Goal: Navigation & Orientation: Find specific page/section

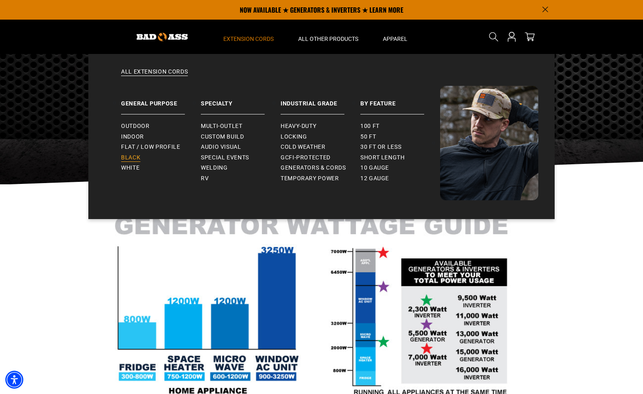
click at [133, 157] on span "Black" at bounding box center [130, 157] width 19 height 7
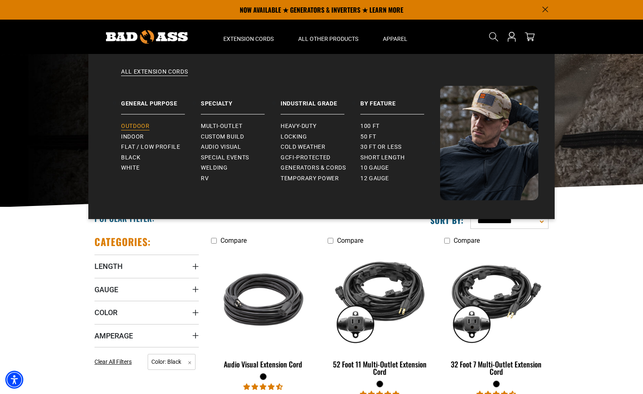
click at [141, 126] on span "Outdoor" at bounding box center [135, 126] width 28 height 7
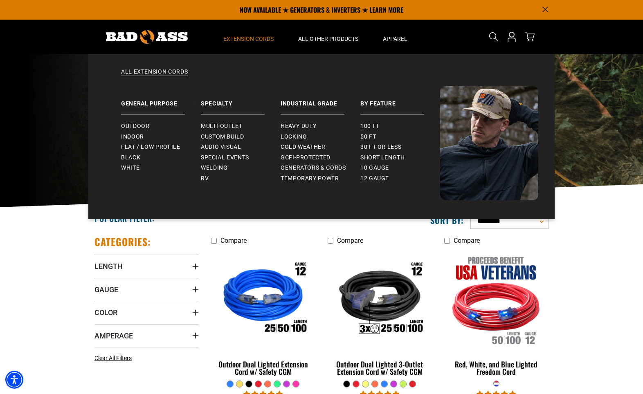
click at [238, 40] on span "Extension Cords" at bounding box center [248, 38] width 50 height 7
click at [133, 136] on span "Indoor" at bounding box center [132, 136] width 23 height 7
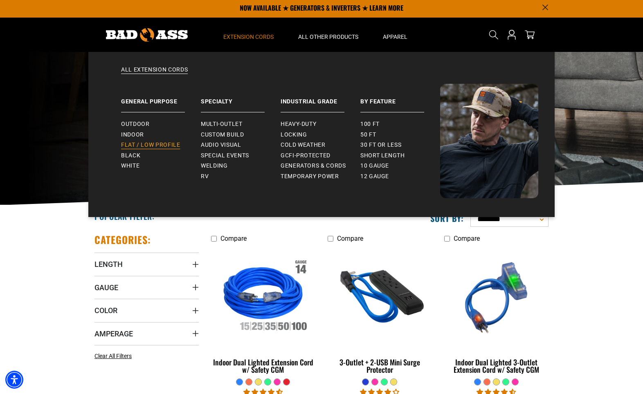
scroll to position [3, 0]
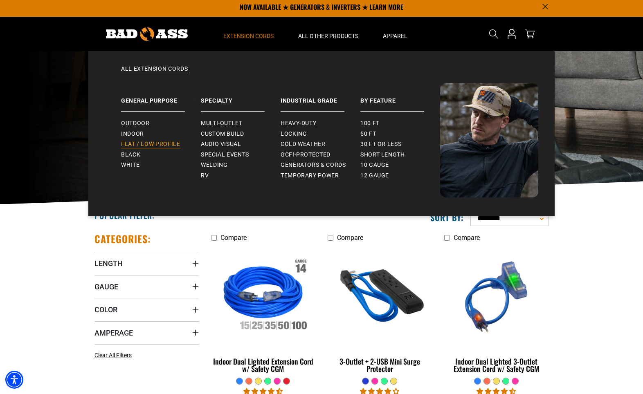
click at [141, 146] on span "Flat / Low Profile" at bounding box center [150, 144] width 59 height 7
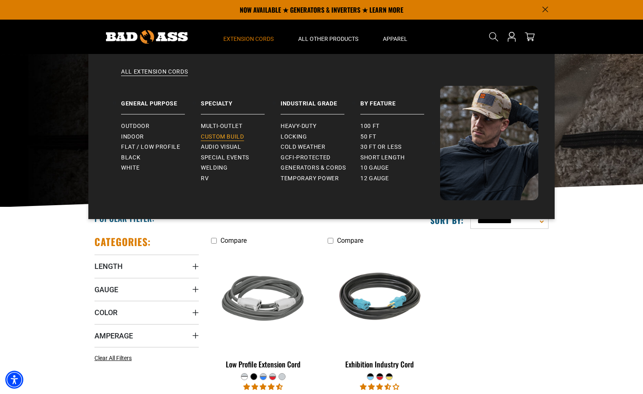
click at [224, 139] on span "Custom Build" at bounding box center [222, 136] width 43 height 7
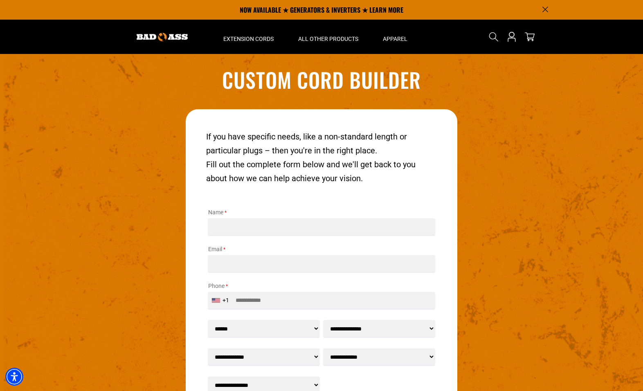
scroll to position [595, 0]
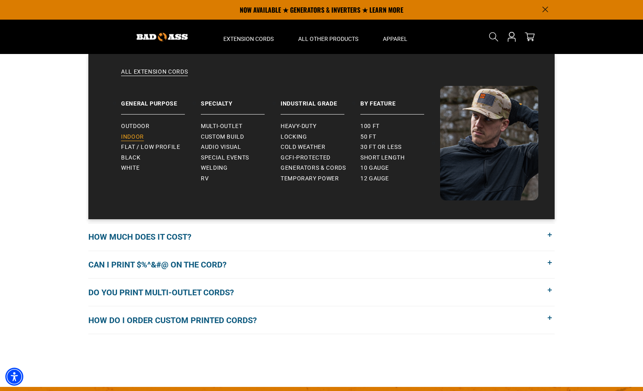
click at [132, 135] on span "Indoor" at bounding box center [132, 136] width 23 height 7
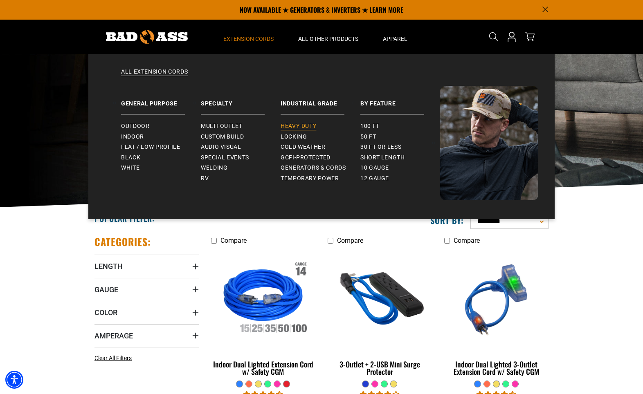
click at [302, 125] on span "Heavy-Duty" at bounding box center [299, 126] width 36 height 7
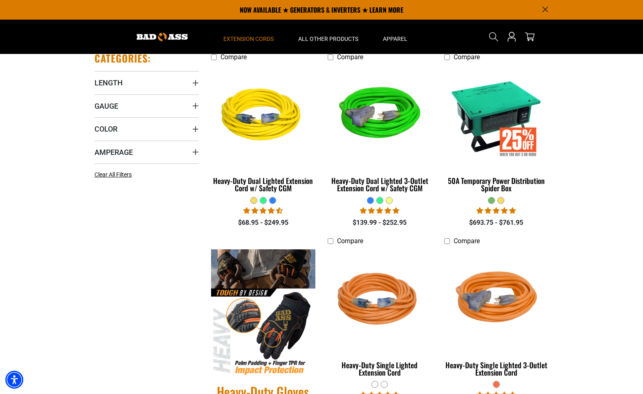
scroll to position [181, 0]
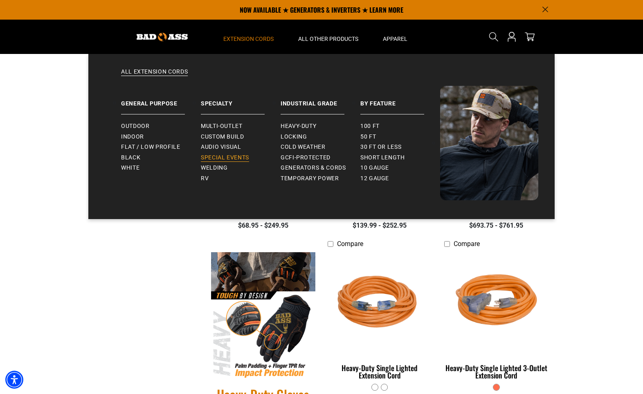
click at [217, 157] on span "Special Events" at bounding box center [225, 157] width 48 height 7
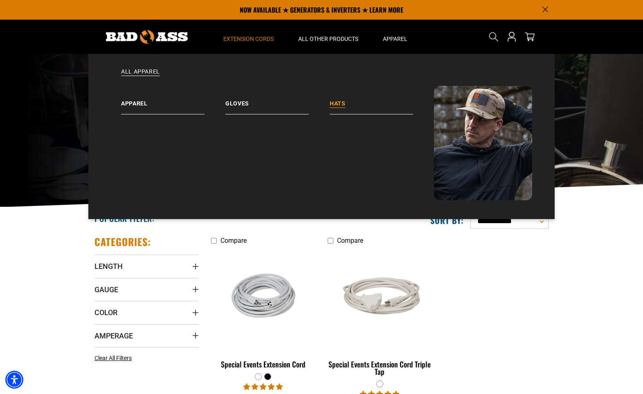
click at [339, 97] on link "Hats" at bounding box center [382, 100] width 104 height 29
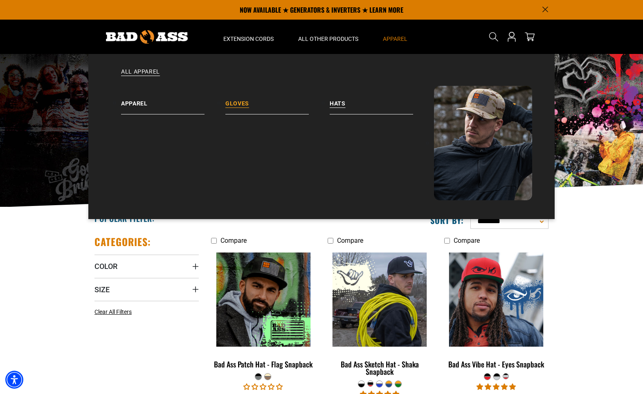
click at [238, 100] on link "Gloves" at bounding box center [277, 100] width 104 height 29
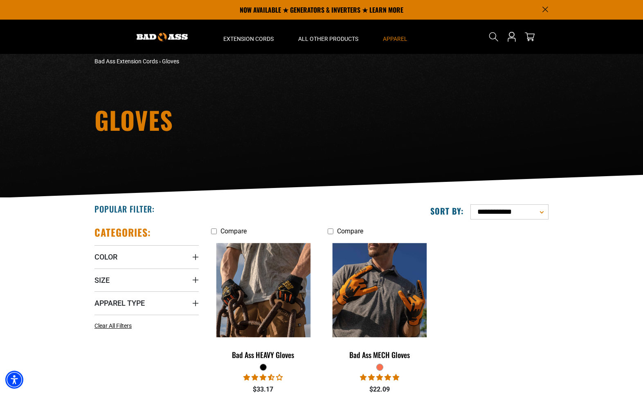
scroll to position [9, 0]
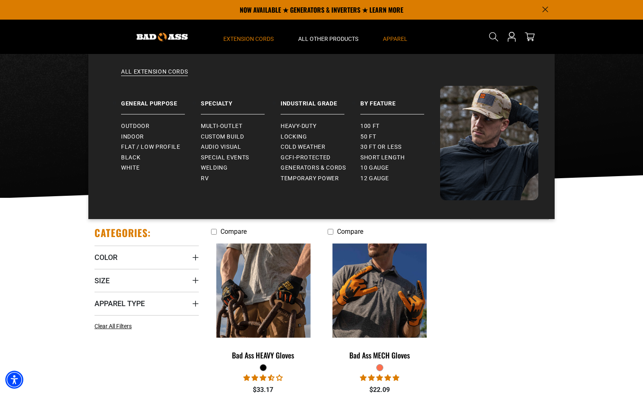
click at [256, 36] on span "Extension Cords" at bounding box center [248, 38] width 50 height 7
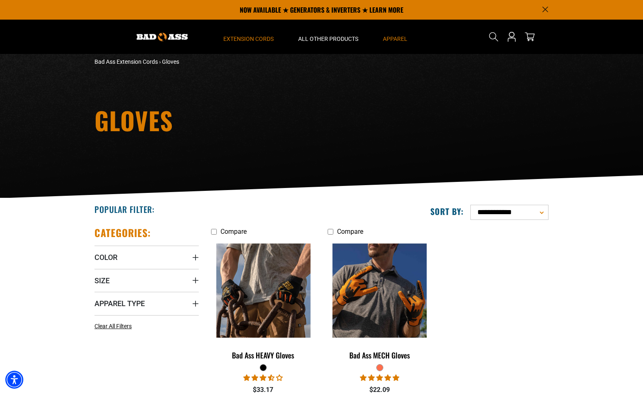
click at [247, 40] on span "Extension Cords" at bounding box center [248, 38] width 50 height 7
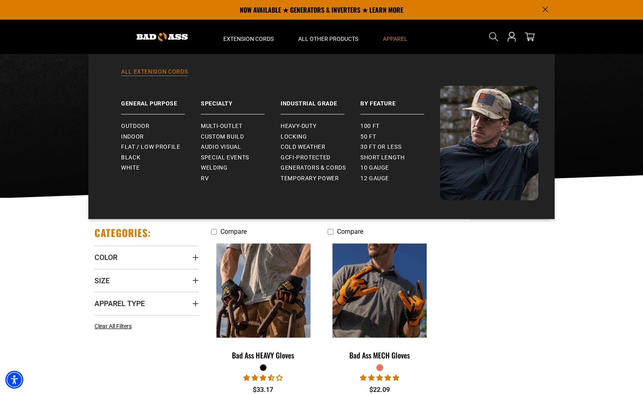
click at [174, 72] on link "All Extension Cords" at bounding box center [322, 77] width 434 height 18
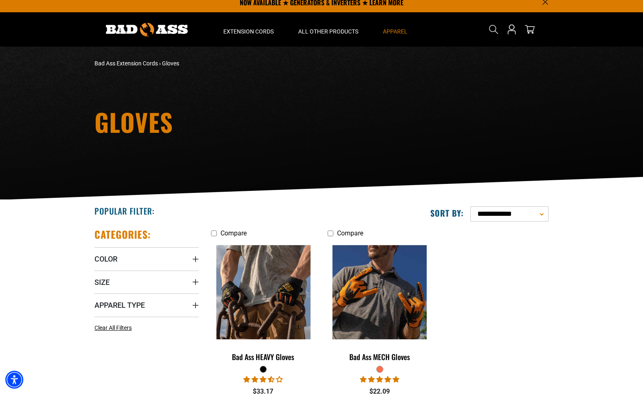
scroll to position [7, 0]
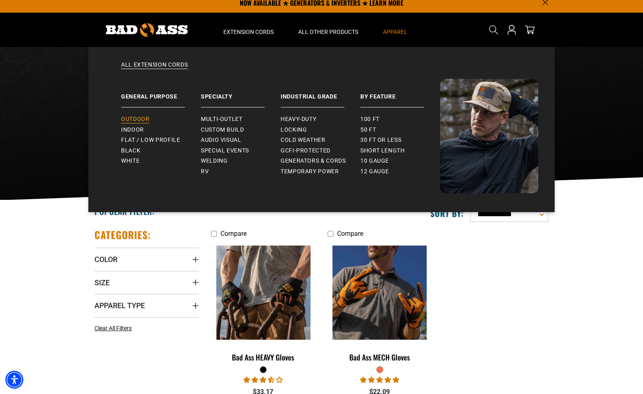
click at [148, 119] on span "Outdoor" at bounding box center [135, 119] width 28 height 7
